Goal: Task Accomplishment & Management: Manage account settings

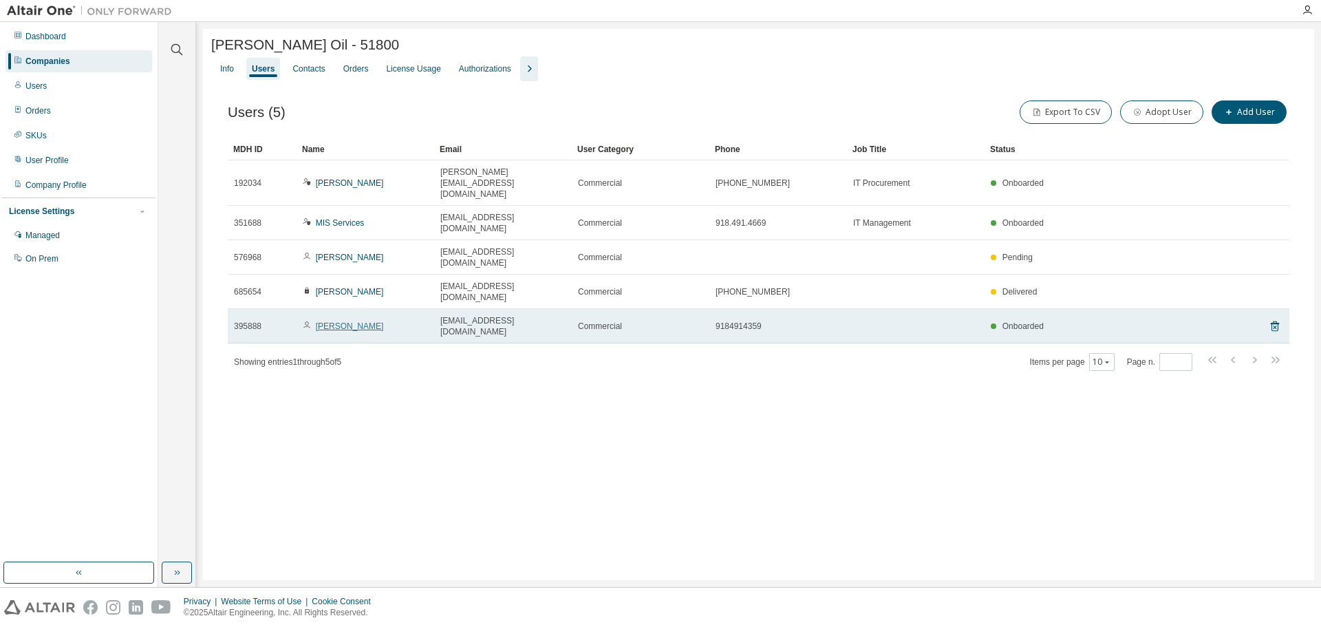
click at [343, 321] on link "[PERSON_NAME]" at bounding box center [350, 326] width 68 height 10
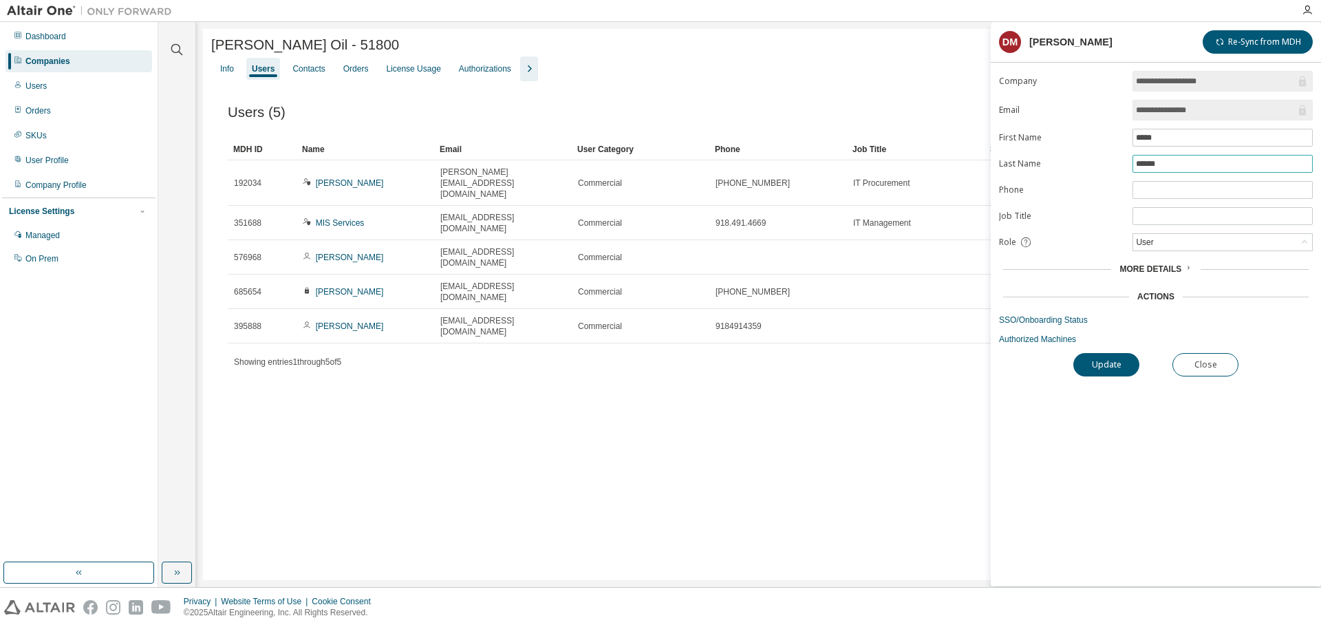
click at [1188, 158] on span "******" at bounding box center [1223, 164] width 180 height 18
click at [1176, 164] on input "******" at bounding box center [1222, 163] width 173 height 11
type input "*****"
click at [1129, 369] on button "Update" at bounding box center [1107, 364] width 66 height 23
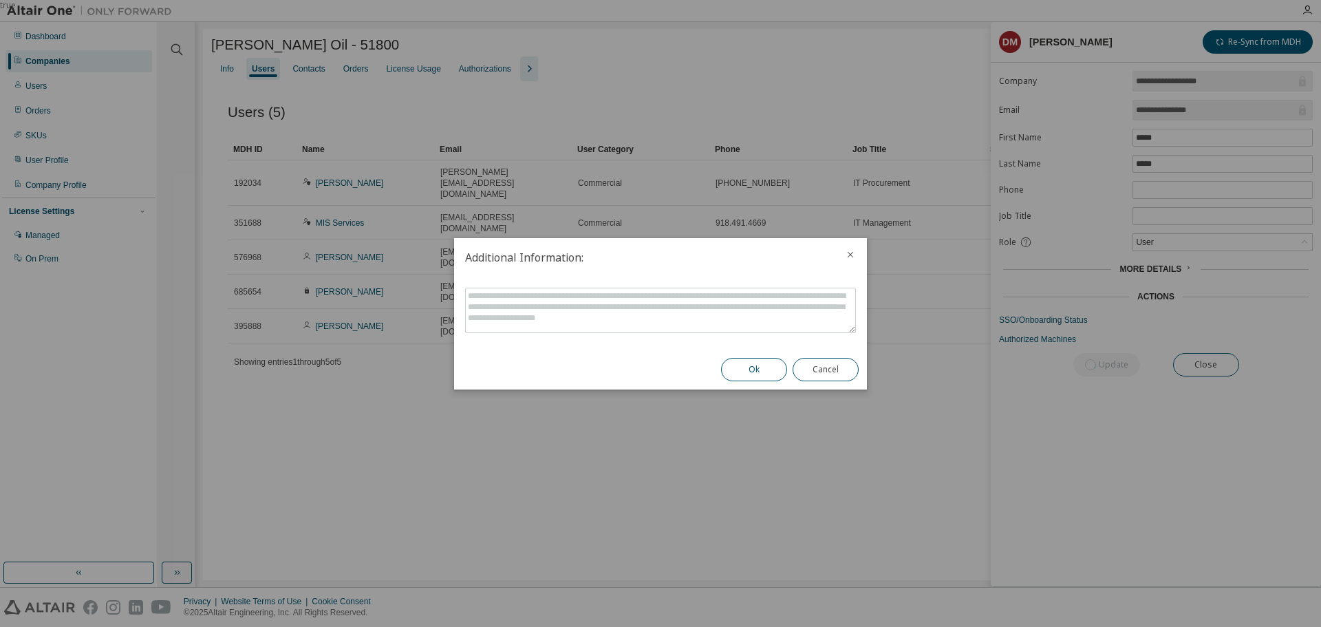
click at [763, 372] on button "Ok" at bounding box center [754, 369] width 66 height 23
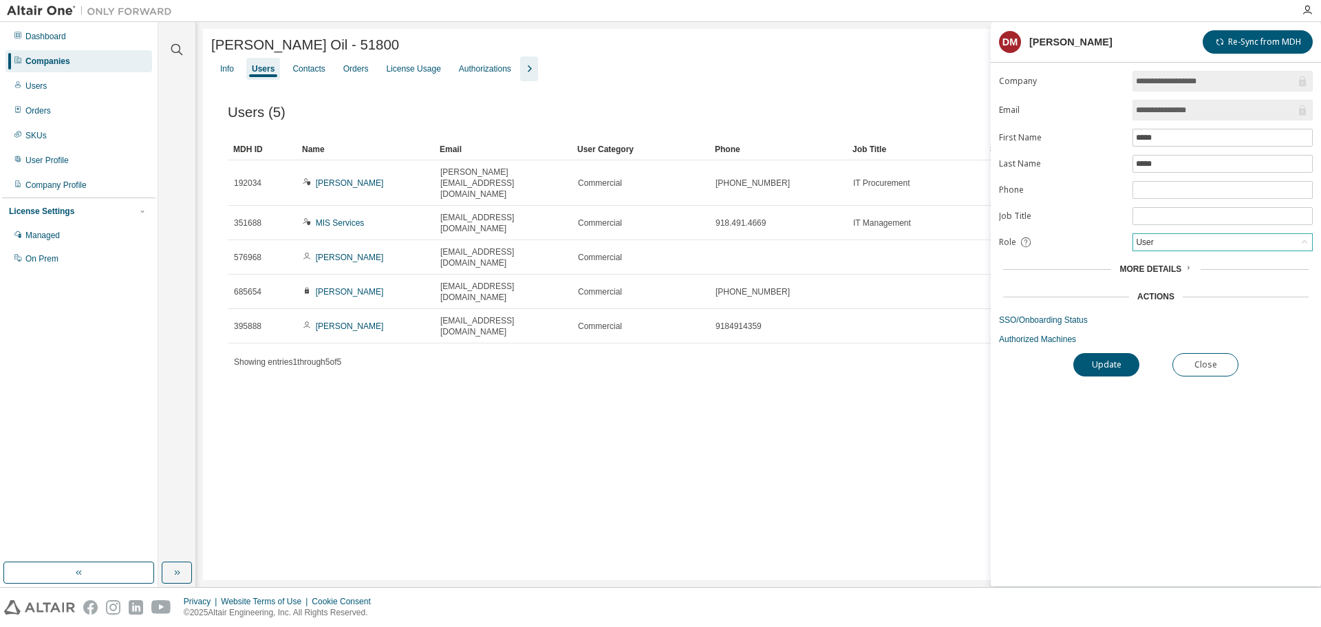
click at [1166, 238] on div "User" at bounding box center [1223, 242] width 179 height 17
click at [1165, 276] on li "Owner" at bounding box center [1222, 278] width 176 height 18
click at [1178, 242] on div "Owner" at bounding box center [1223, 242] width 179 height 17
click at [1172, 264] on li "Admin" at bounding box center [1222, 260] width 176 height 18
click at [1114, 366] on button "Update" at bounding box center [1107, 364] width 66 height 23
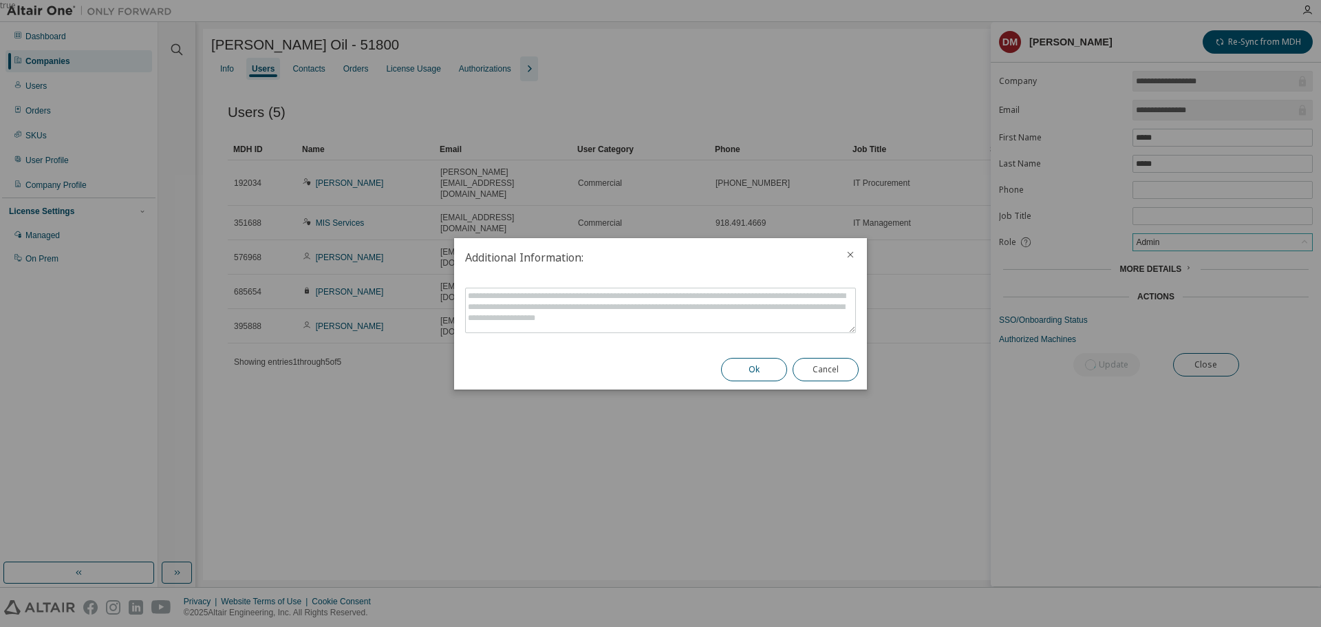
click at [730, 372] on button "Ok" at bounding box center [754, 369] width 66 height 23
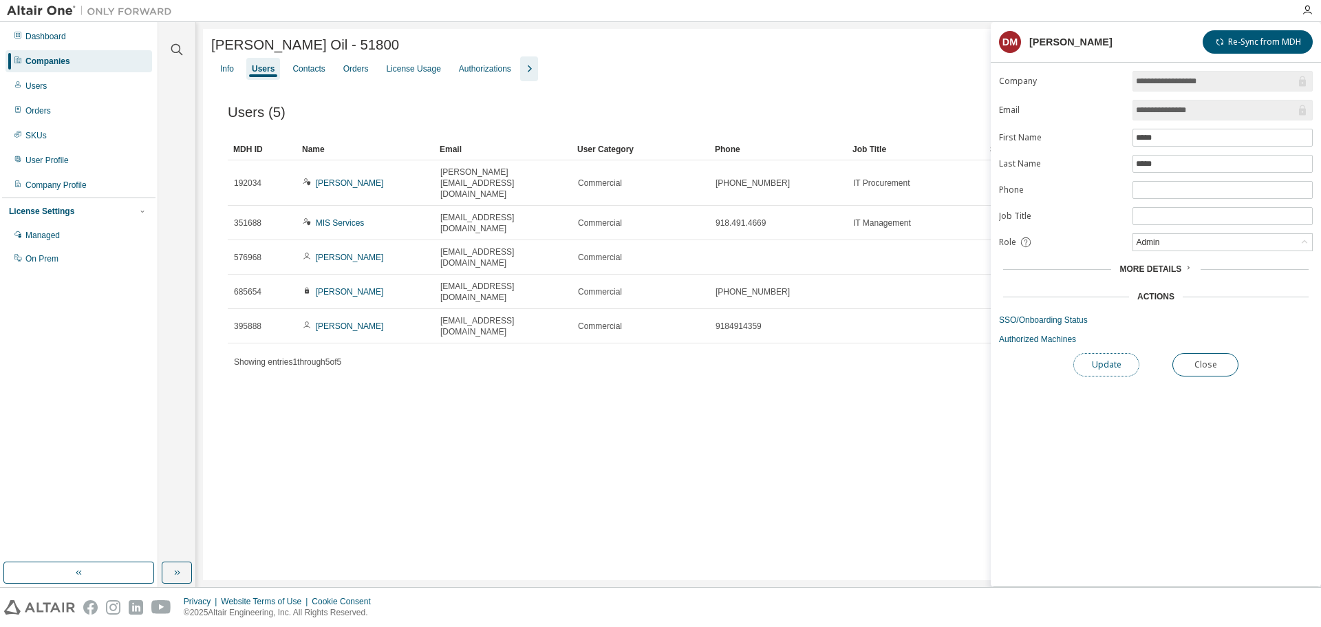
click at [1091, 365] on button "Update" at bounding box center [1107, 364] width 66 height 23
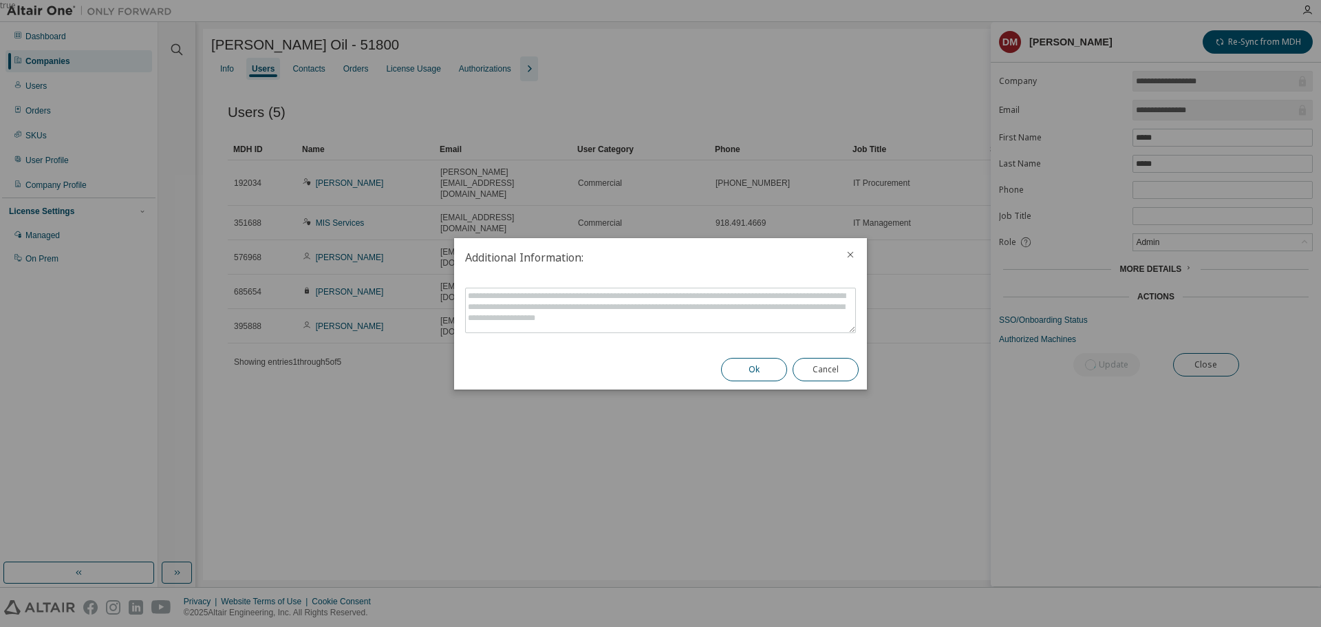
click at [751, 374] on button "Ok" at bounding box center [754, 369] width 66 height 23
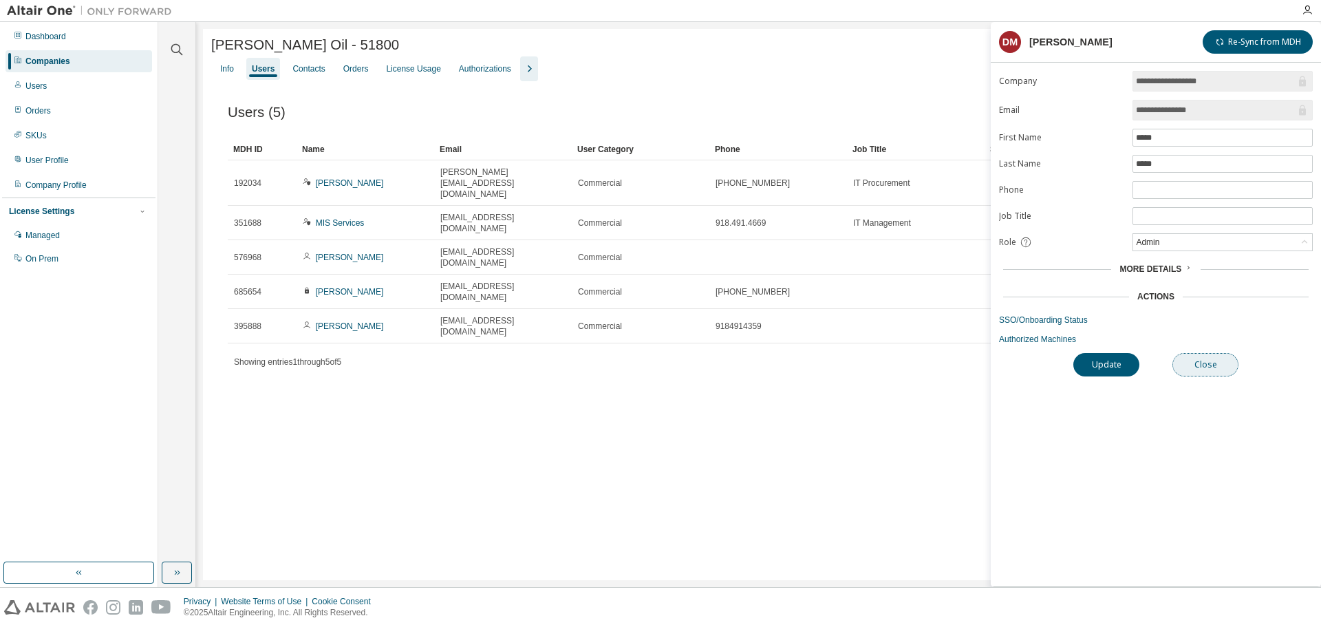
click at [1228, 366] on button "Close" at bounding box center [1206, 364] width 66 height 23
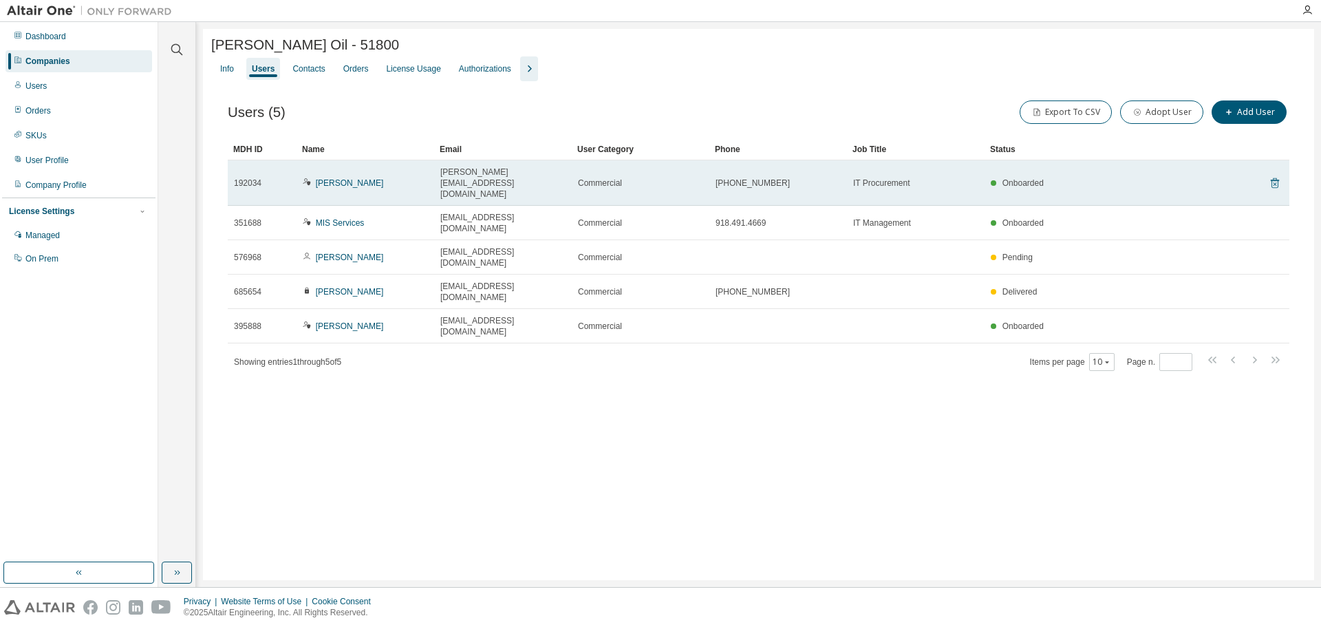
click at [1275, 178] on icon at bounding box center [1275, 183] width 8 height 10
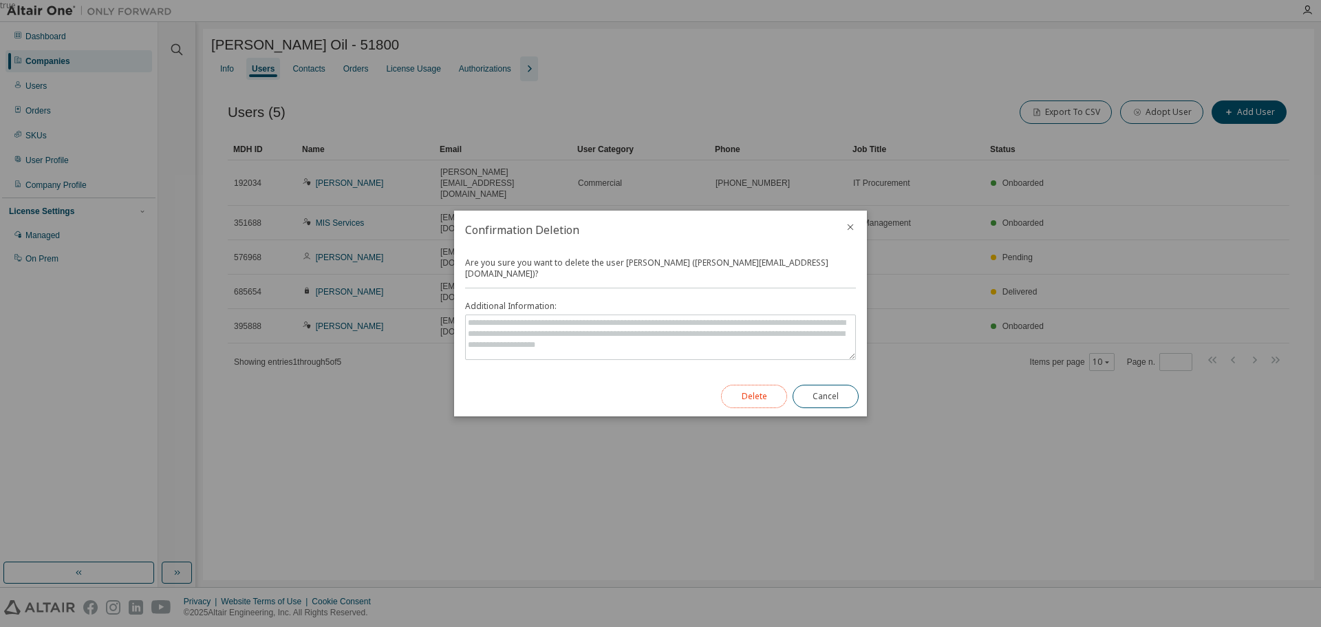
click at [745, 386] on button "Delete" at bounding box center [754, 396] width 66 height 23
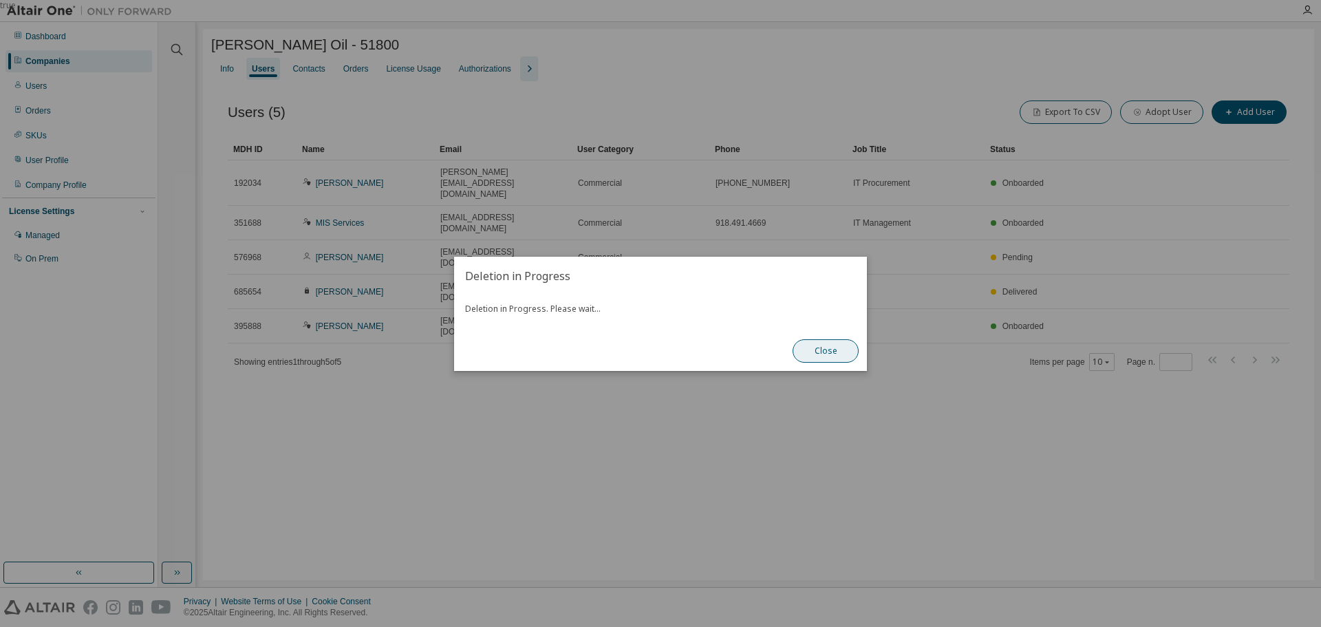
click at [809, 349] on button "Close" at bounding box center [826, 350] width 66 height 23
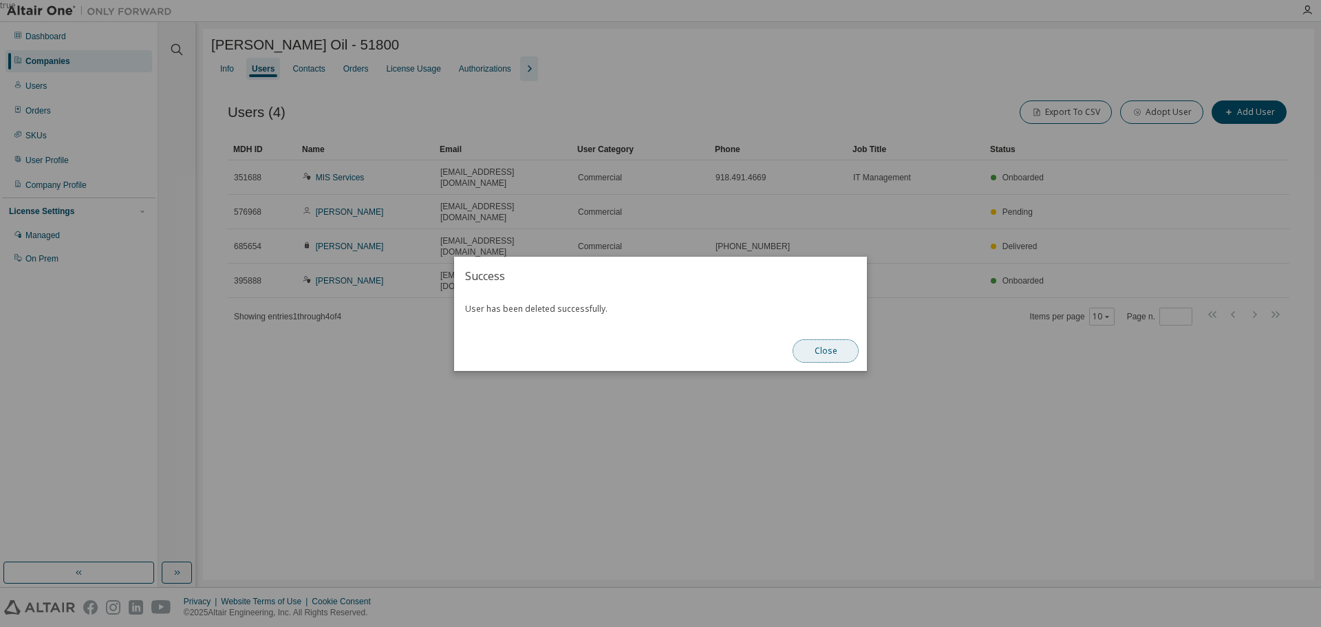
click at [809, 355] on button "Close" at bounding box center [826, 350] width 66 height 23
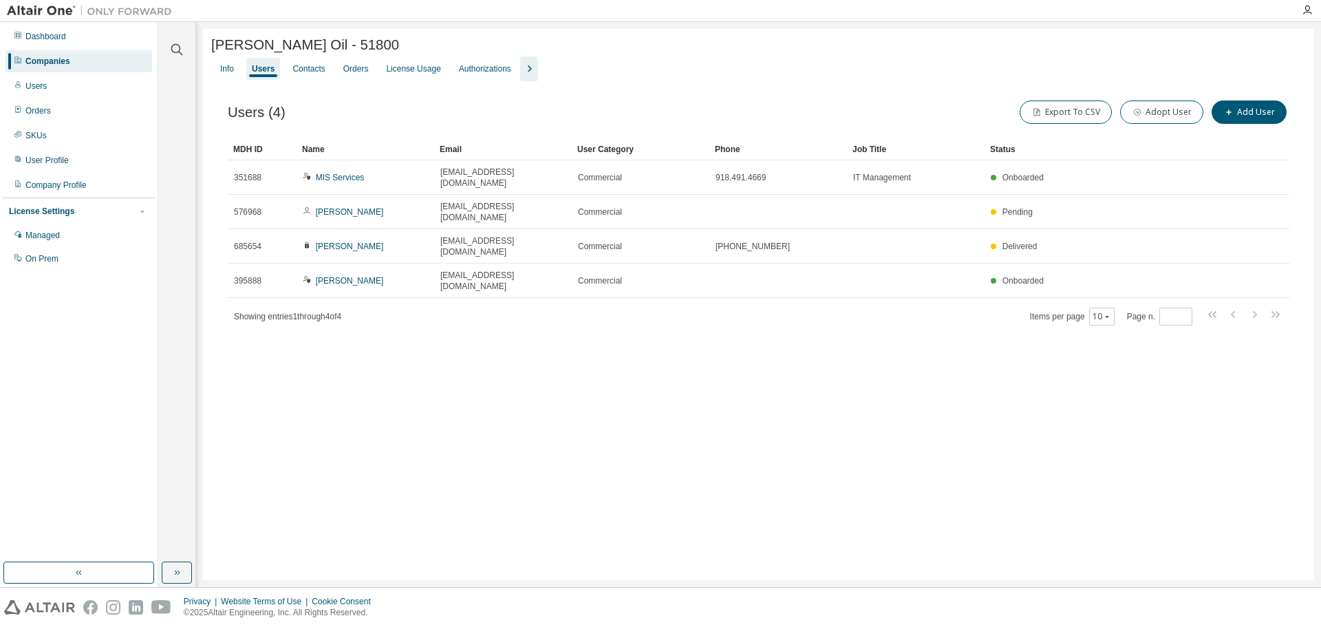
click at [60, 63] on div "Companies" at bounding box center [47, 61] width 45 height 11
